Goal: Transaction & Acquisition: Download file/media

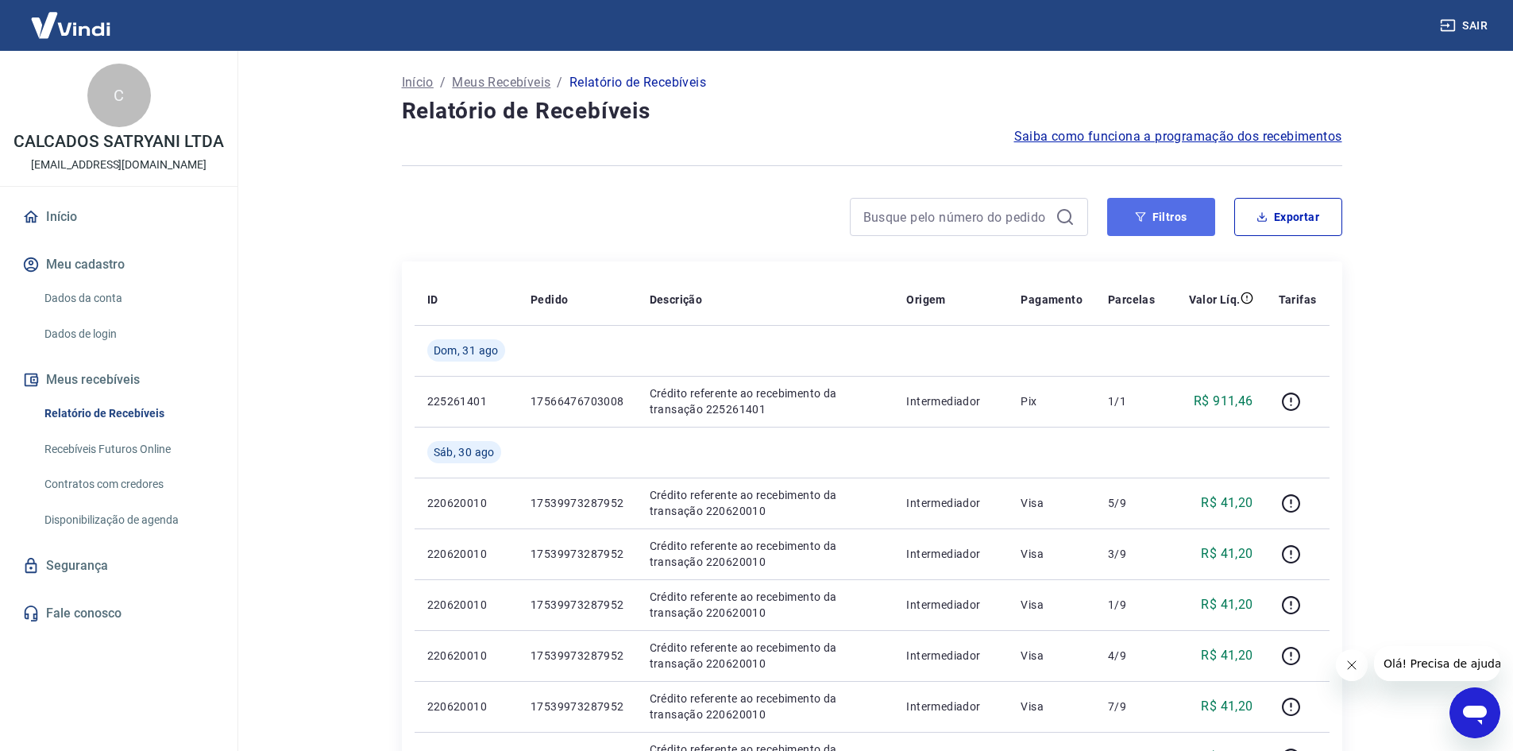
click at [1141, 219] on icon "button" at bounding box center [1140, 217] width 10 height 10
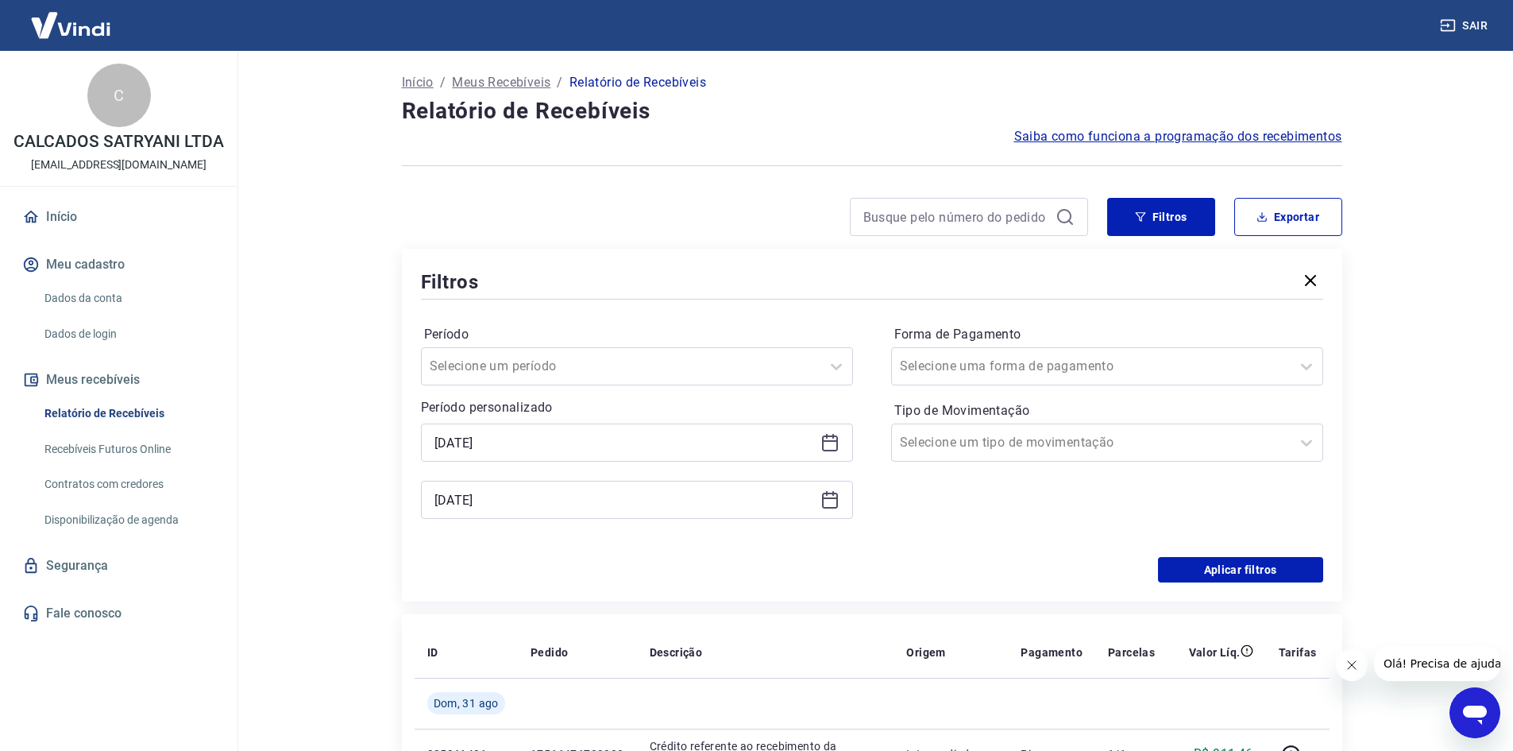
click at [831, 440] on icon at bounding box center [830, 441] width 16 height 2
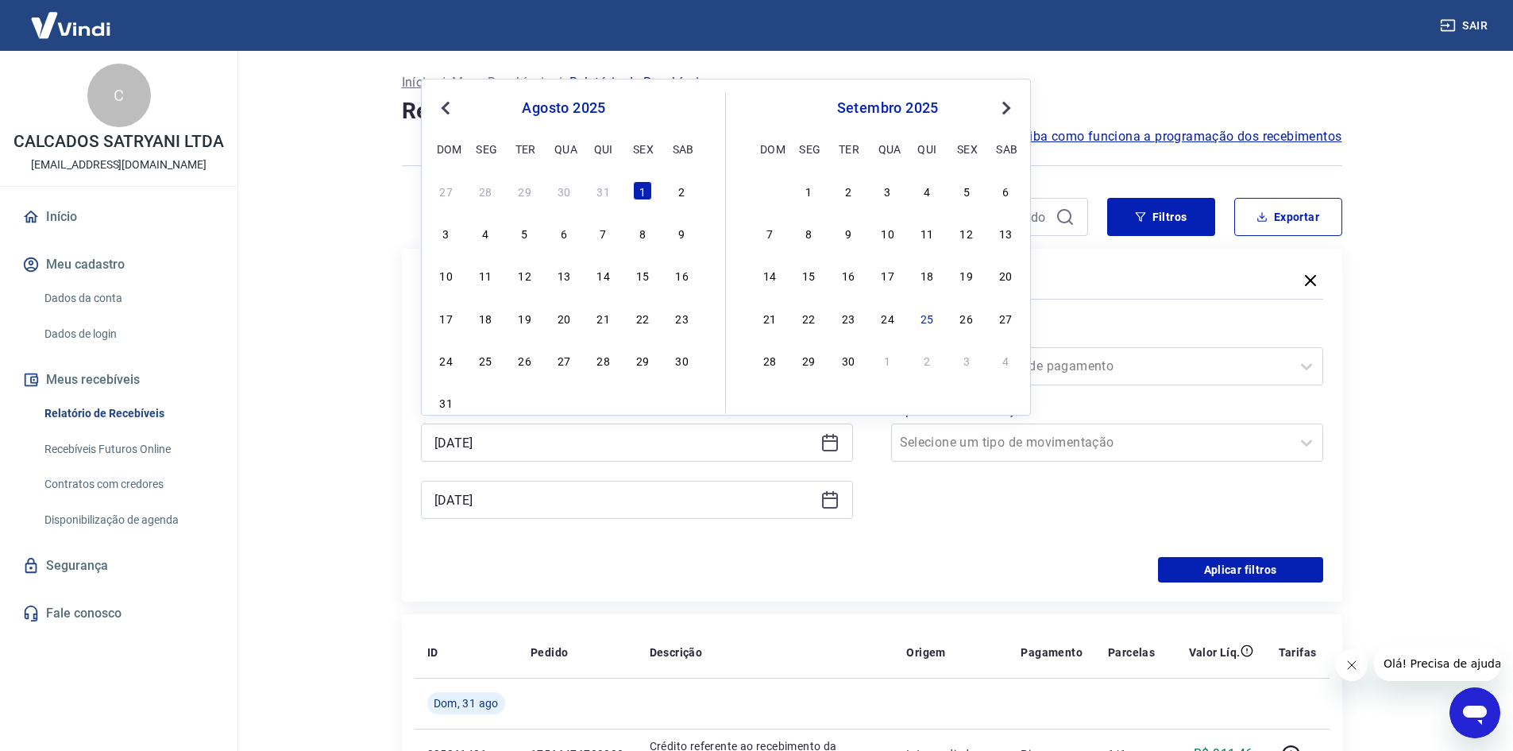
click at [444, 113] on button "Previous Month" at bounding box center [445, 107] width 19 height 19
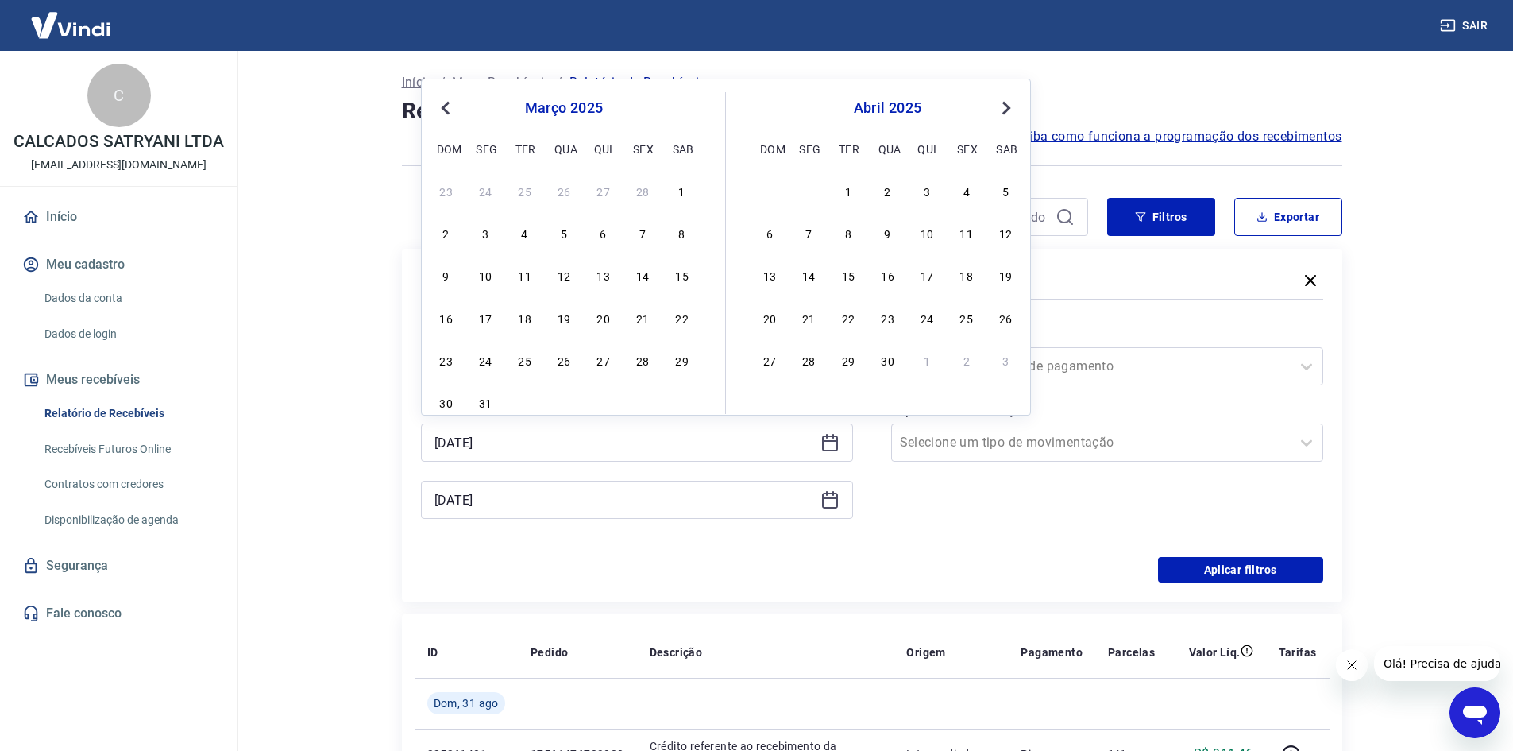
click at [444, 113] on button "Previous Month" at bounding box center [445, 107] width 19 height 19
click at [568, 187] on div "1" at bounding box center [563, 190] width 19 height 19
type input "[DATE]"
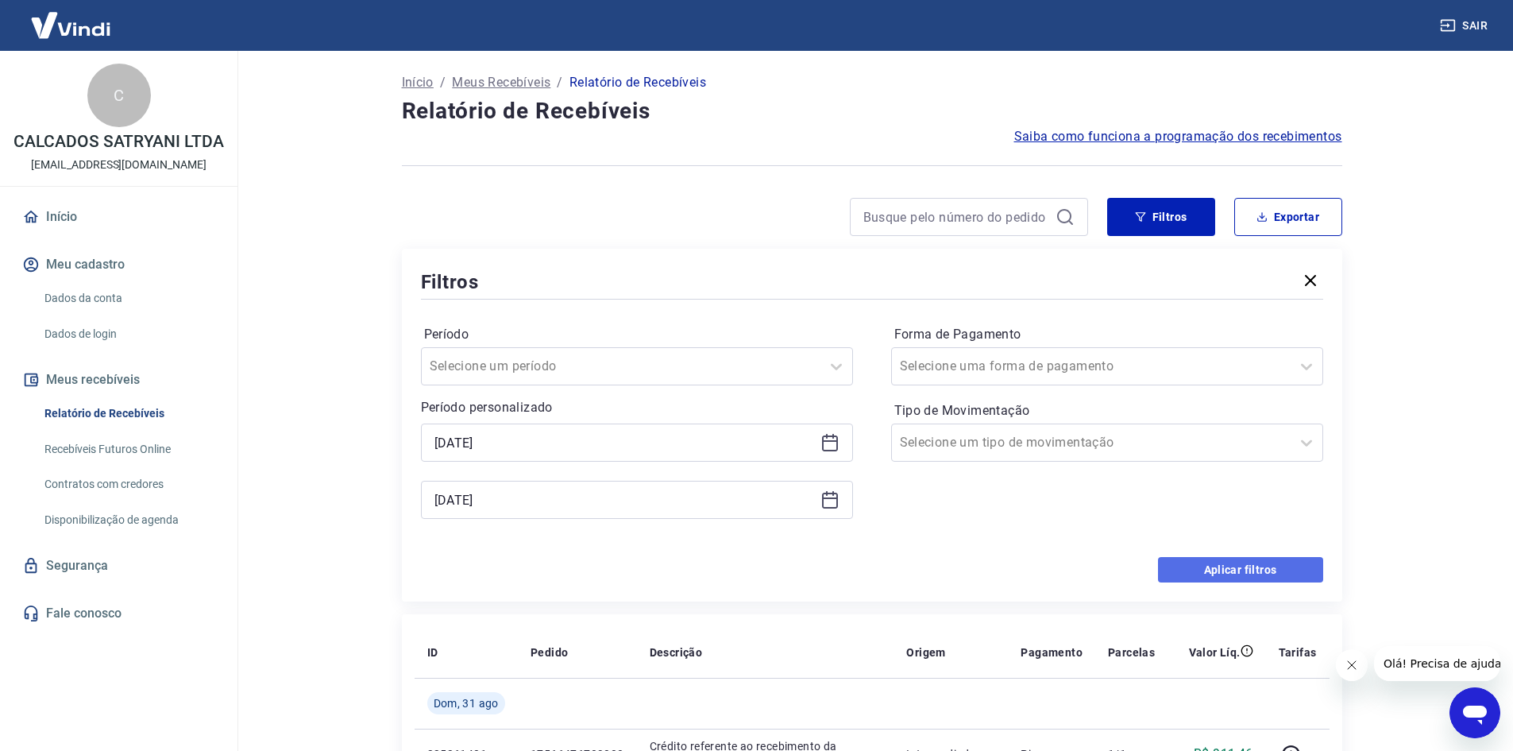
click at [1243, 562] on button "Aplicar filtros" at bounding box center [1240, 569] width 165 height 25
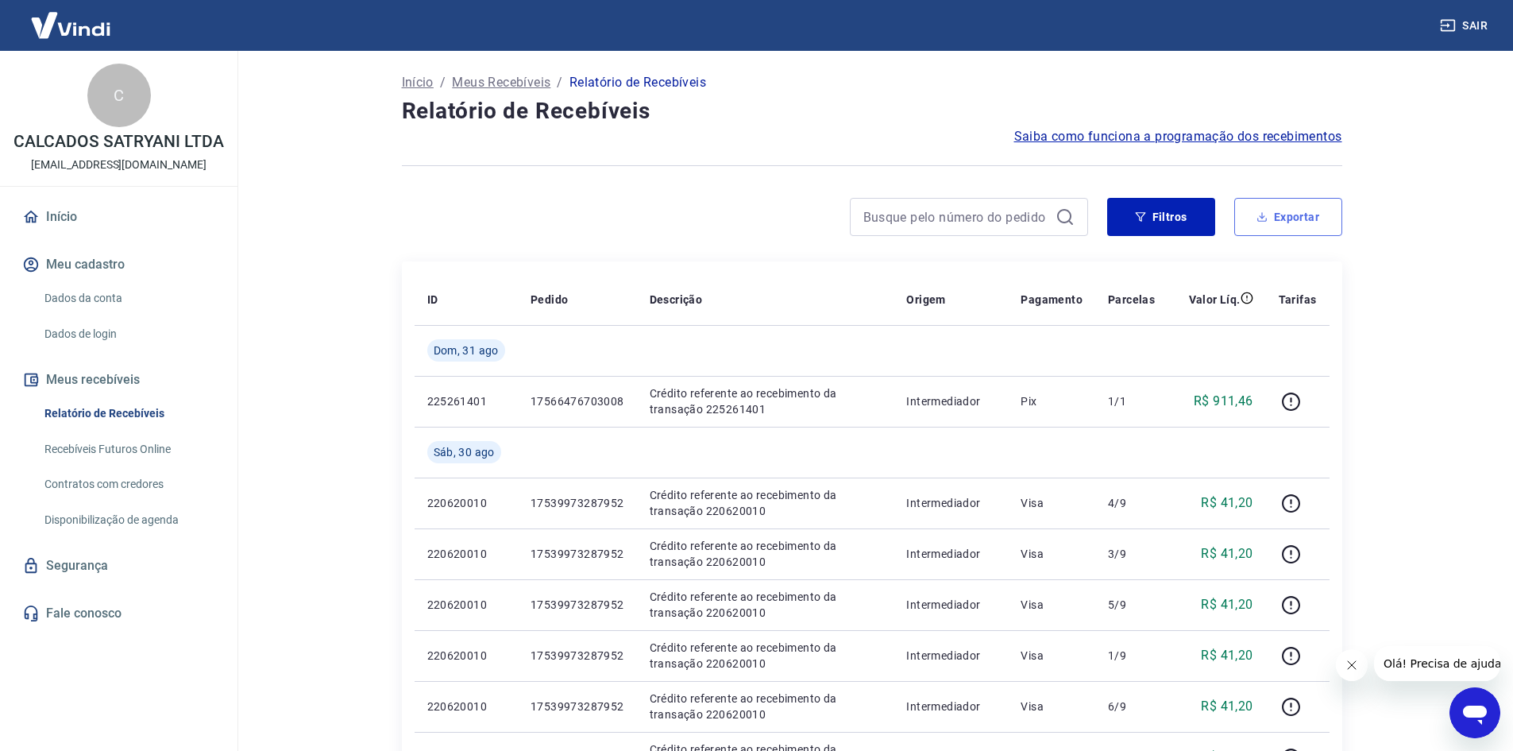
click at [1286, 205] on button "Exportar" at bounding box center [1288, 217] width 108 height 38
type input "[DATE]"
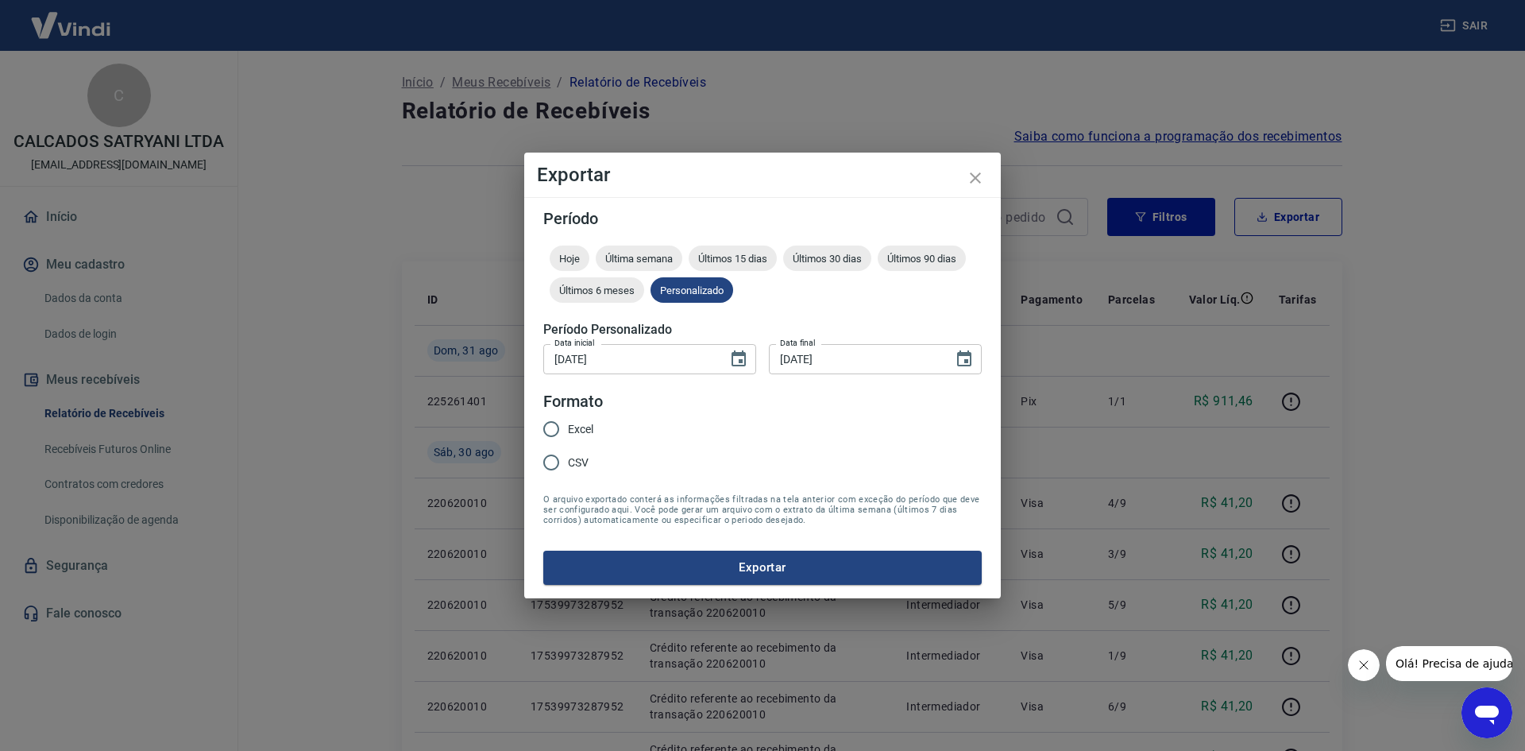
click at [576, 423] on span "Excel" at bounding box center [580, 429] width 25 height 17
click at [568, 423] on input "Excel" at bounding box center [551, 428] width 33 height 33
radio input "true"
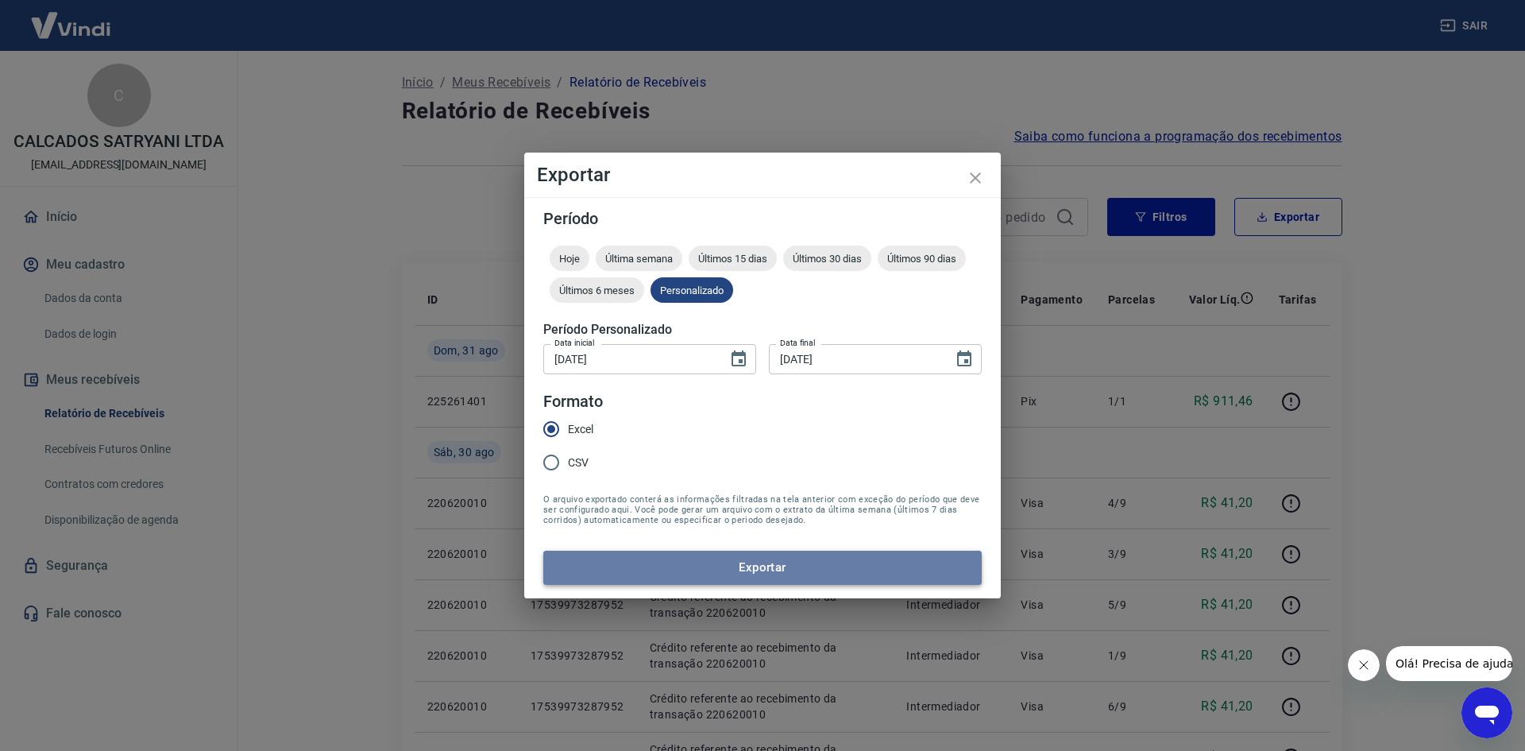
click at [725, 569] on button "Exportar" at bounding box center [762, 566] width 438 height 33
